Goal: Task Accomplishment & Management: Manage account settings

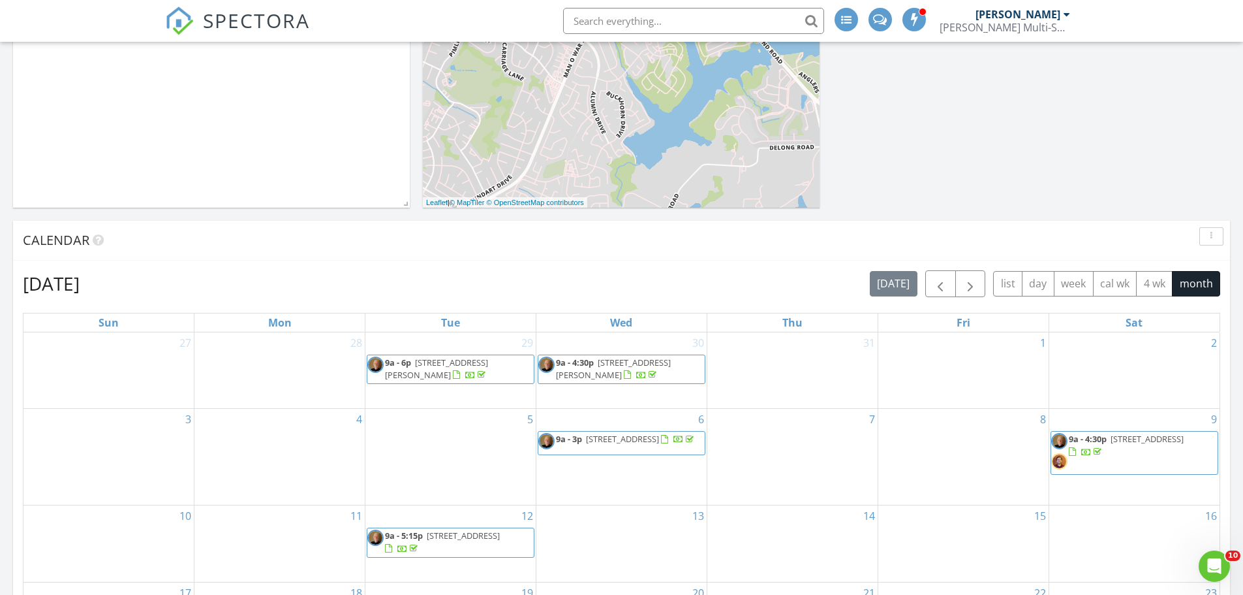
scroll to position [522, 0]
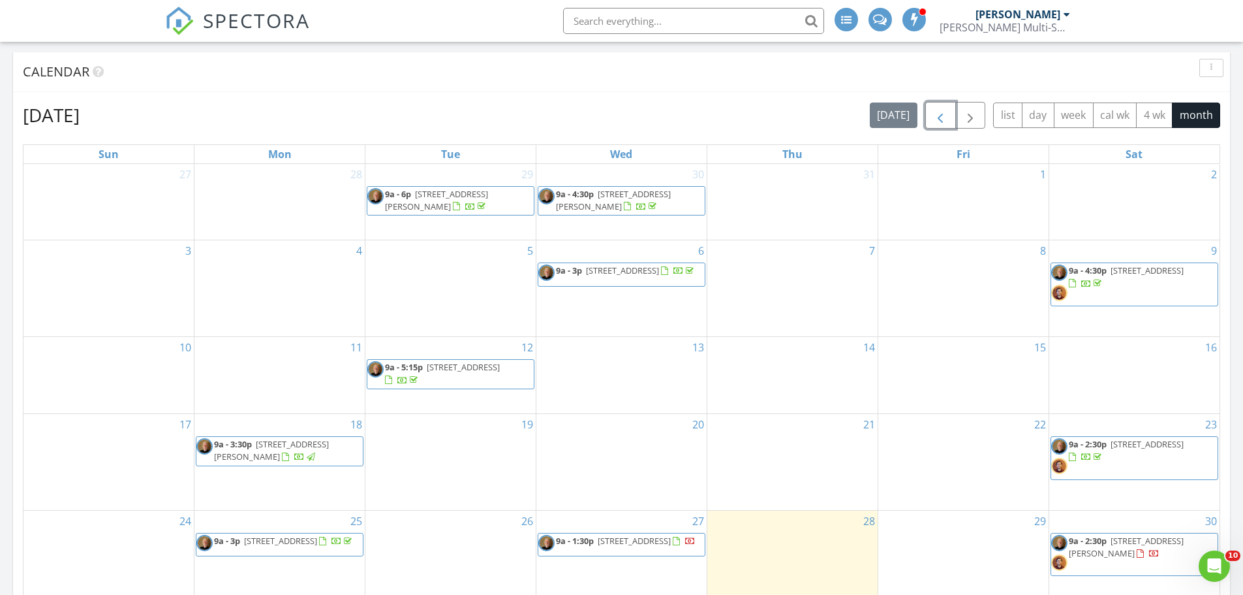
click at [939, 119] on span "button" at bounding box center [941, 116] width 16 height 16
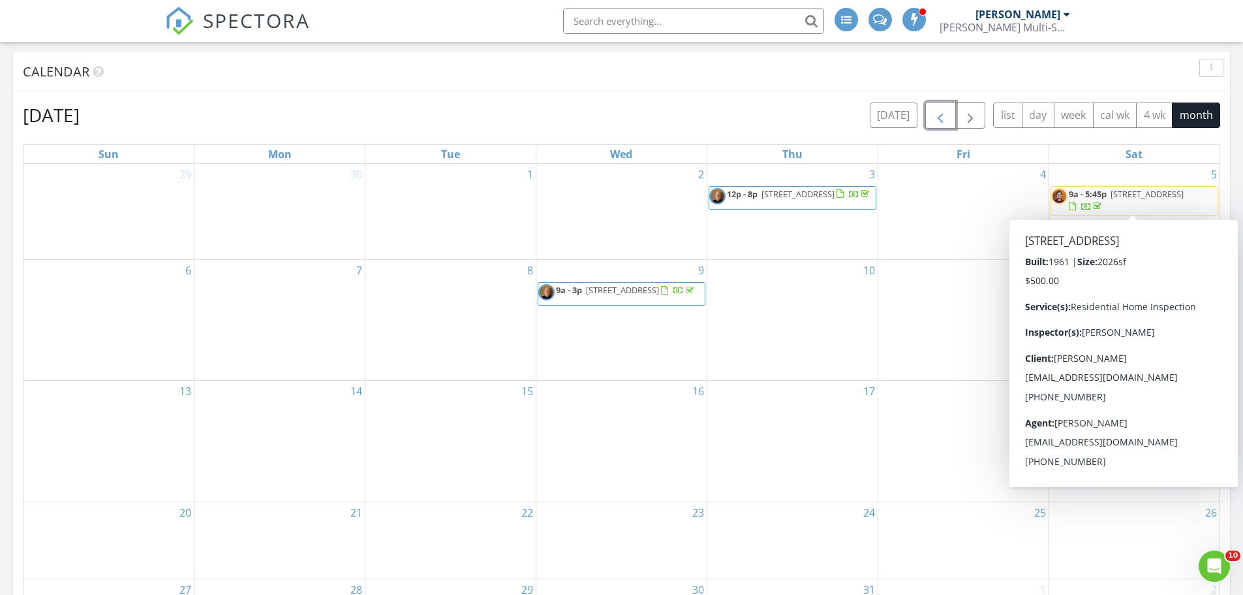
click at [1121, 198] on span "572 Grantchester St, Lexington 40505" at bounding box center [1147, 194] width 73 height 12
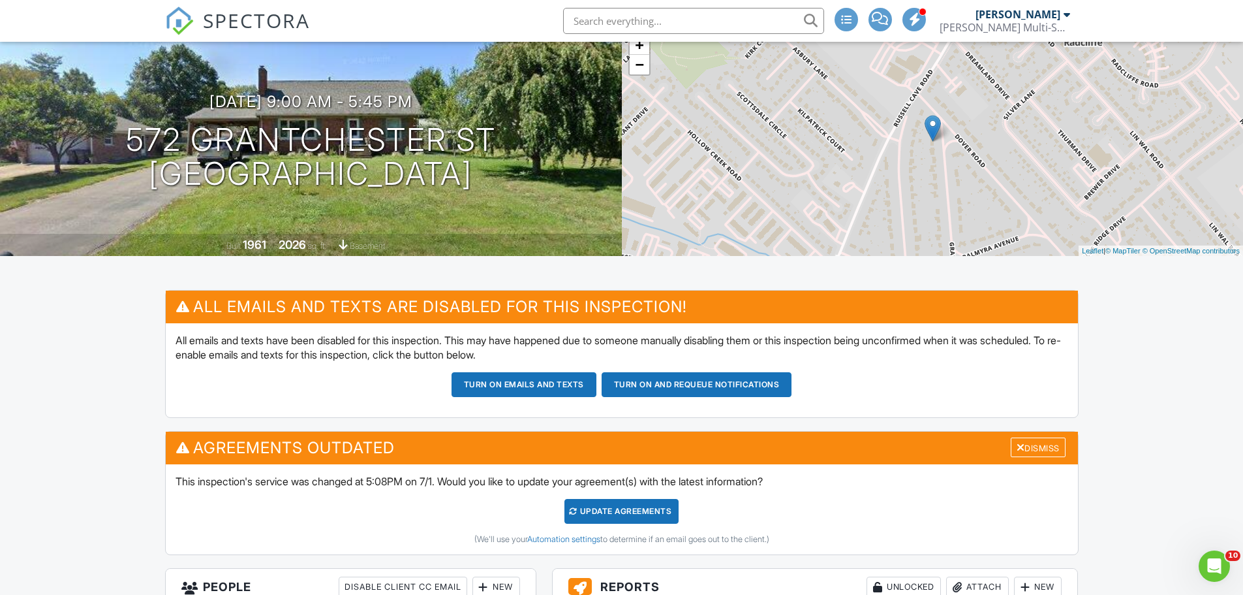
scroll to position [65, 0]
